Goal: Manage account settings

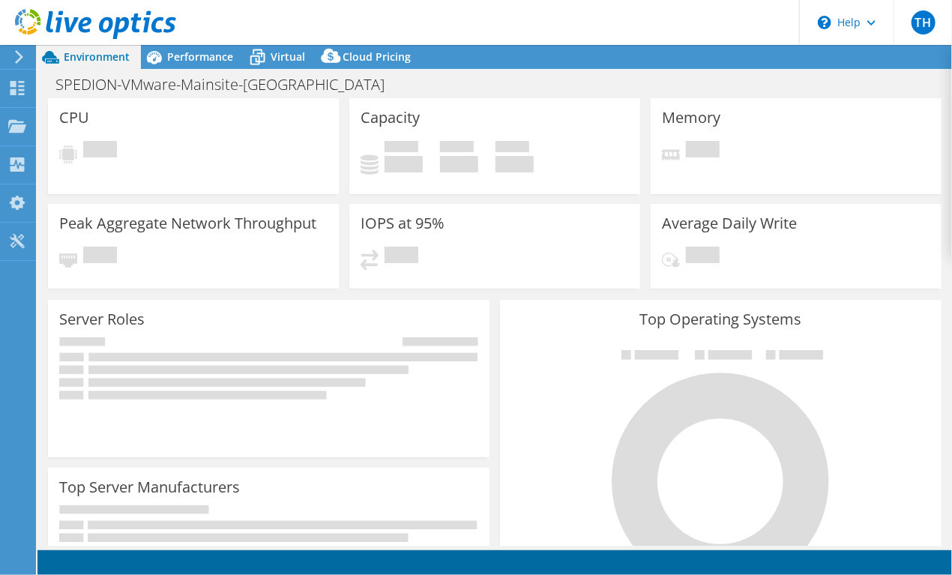
select select "USD"
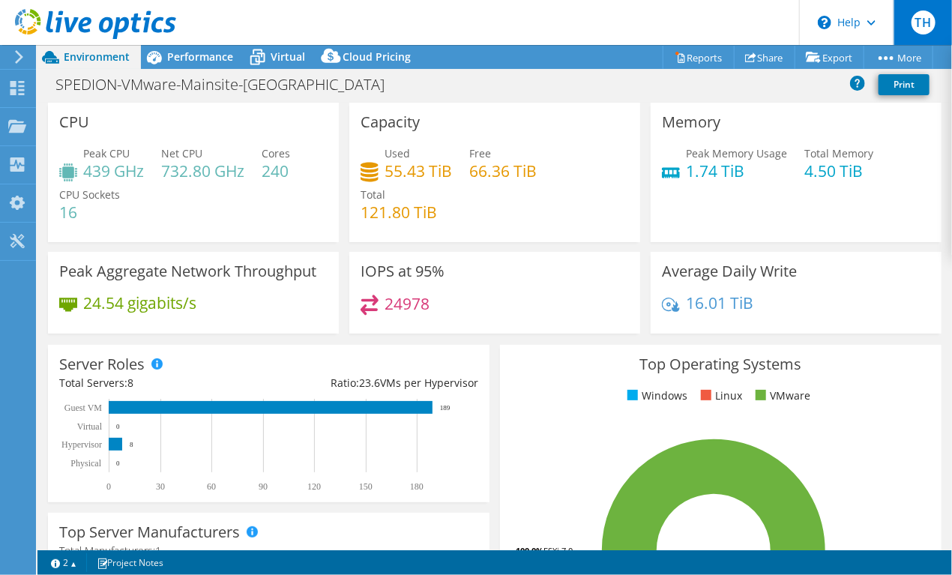
click at [930, 20] on span "TH" at bounding box center [924, 22] width 24 height 24
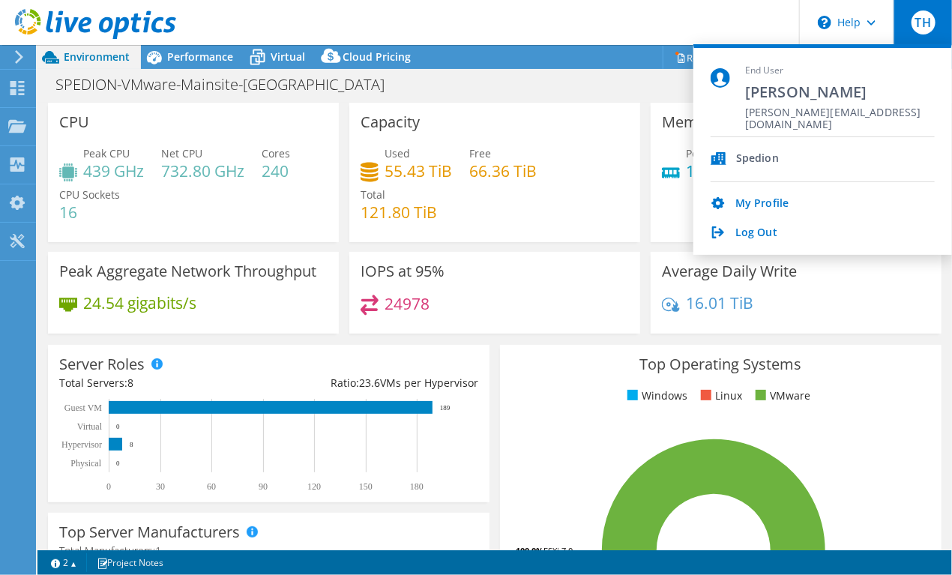
click at [555, 23] on header "TH End User [PERSON_NAME] [PERSON_NAME][EMAIL_ADDRESS][DOMAIN_NAME] Spedion My …" at bounding box center [476, 22] width 952 height 45
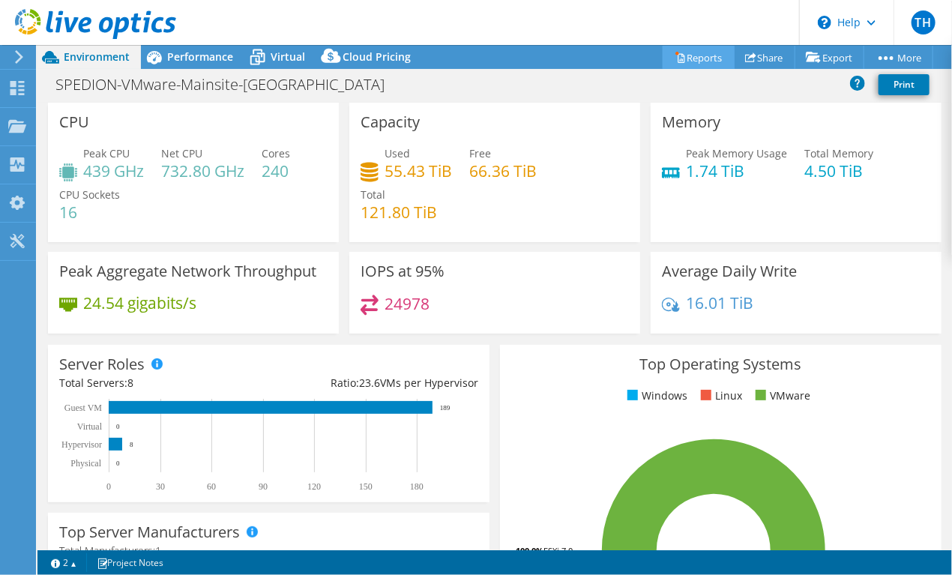
click at [695, 54] on link "Reports" at bounding box center [699, 57] width 72 height 23
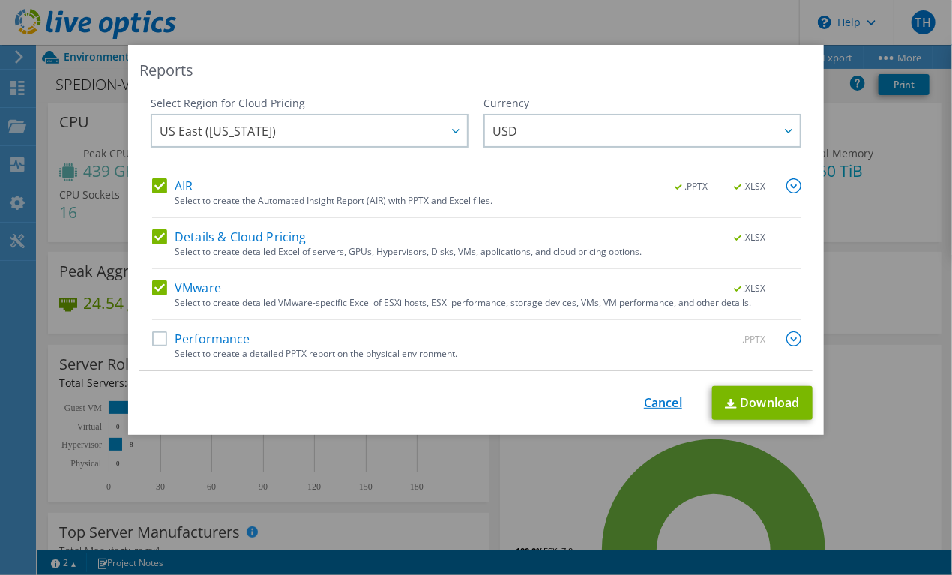
click at [652, 403] on link "Cancel" at bounding box center [663, 403] width 38 height 14
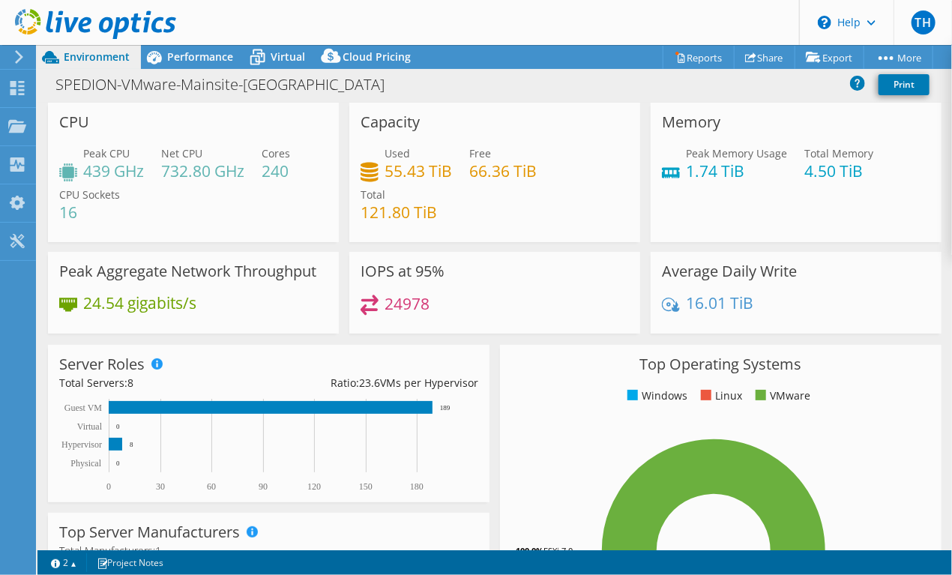
click at [485, 24] on header "TH End User [PERSON_NAME] [PERSON_NAME][EMAIL_ADDRESS][DOMAIN_NAME] Spedion My …" at bounding box center [476, 22] width 952 height 45
click at [936, 25] on div "TH" at bounding box center [923, 22] width 58 height 45
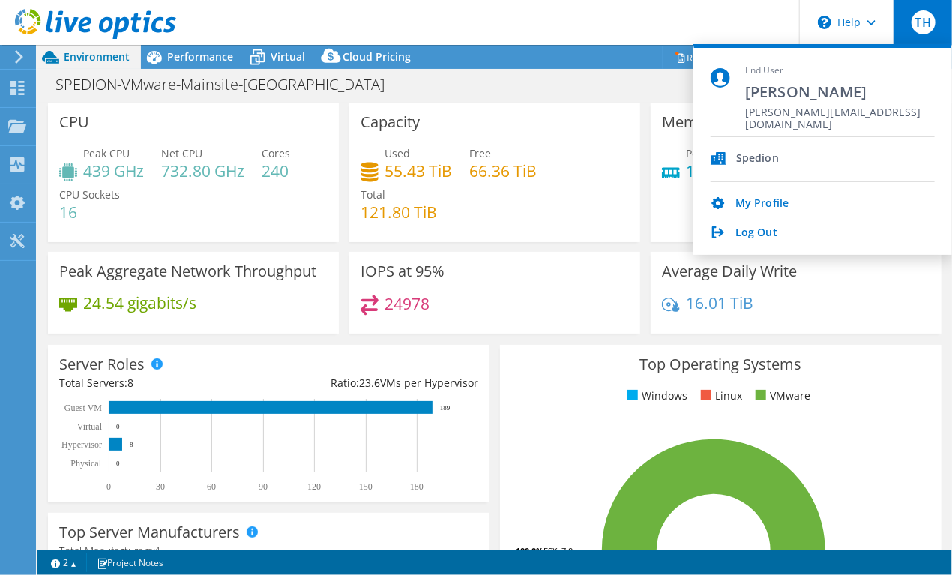
click at [469, 19] on header "TH End User [PERSON_NAME] [PERSON_NAME][EMAIL_ADDRESS][DOMAIN_NAME] Spedion My …" at bounding box center [476, 22] width 952 height 45
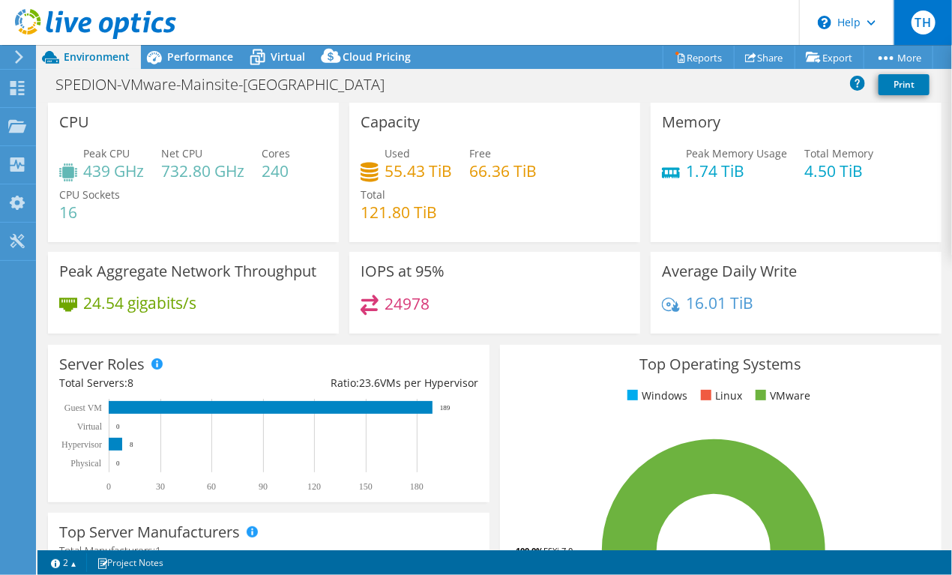
click at [928, 24] on span "TH" at bounding box center [924, 22] width 24 height 24
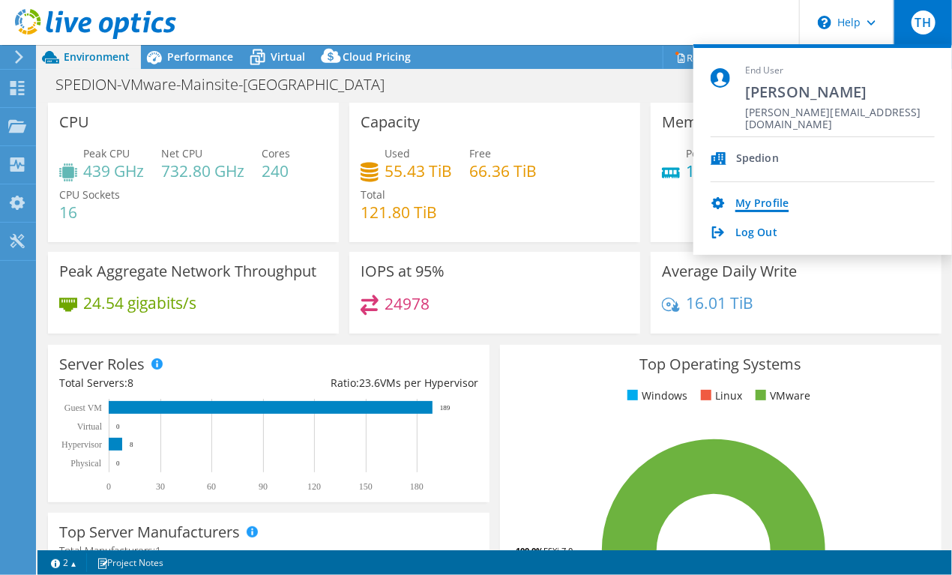
click at [752, 206] on link "My Profile" at bounding box center [762, 204] width 53 height 14
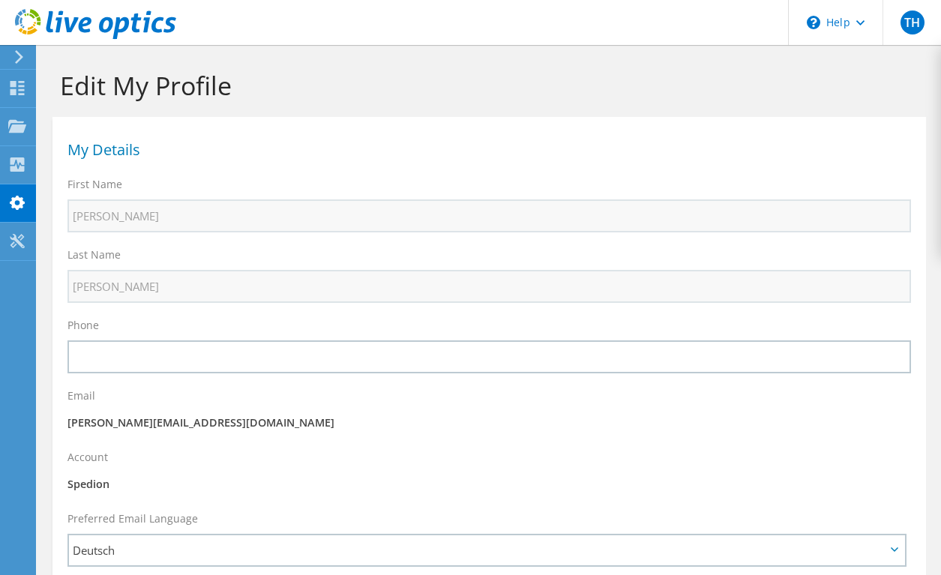
select select "56"
click at [906, 16] on span "TH" at bounding box center [913, 22] width 24 height 24
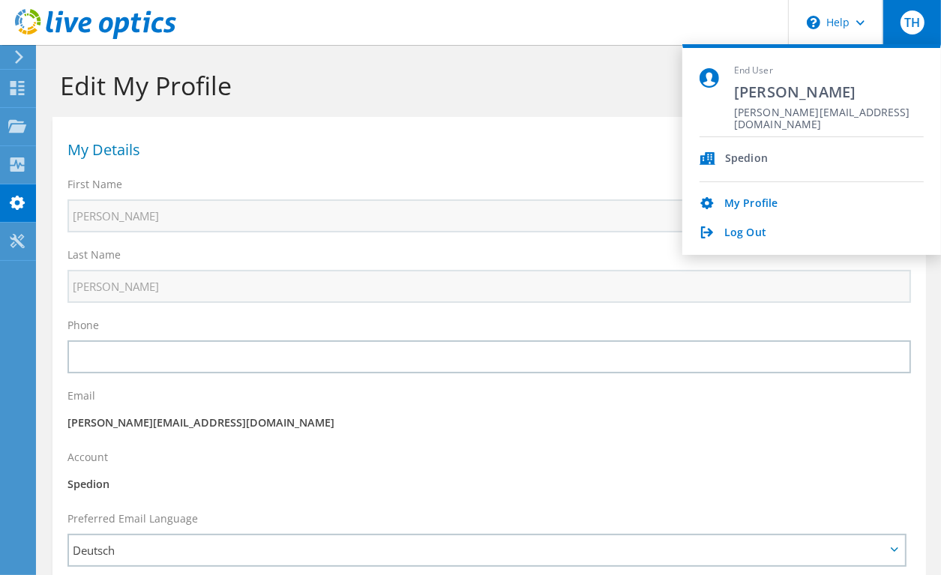
click at [522, 22] on header "TH End User [PERSON_NAME] [PERSON_NAME][EMAIL_ADDRESS][DOMAIN_NAME] Spedion My …" at bounding box center [470, 22] width 941 height 45
